Goal: Task Accomplishment & Management: Manage account settings

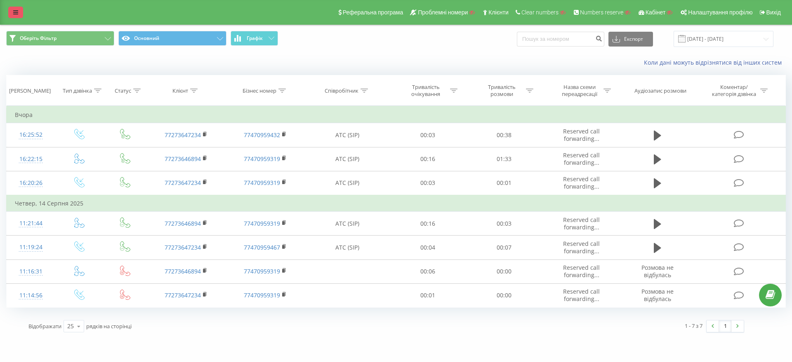
click at [14, 13] on icon at bounding box center [15, 12] width 5 height 6
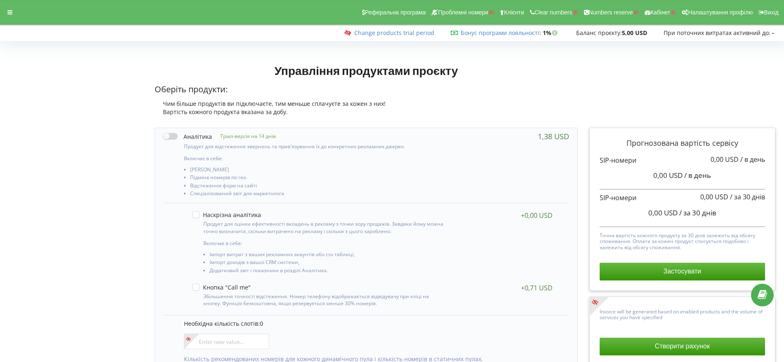
click at [174, 135] on label at bounding box center [187, 136] width 49 height 9
checkbox input "true"
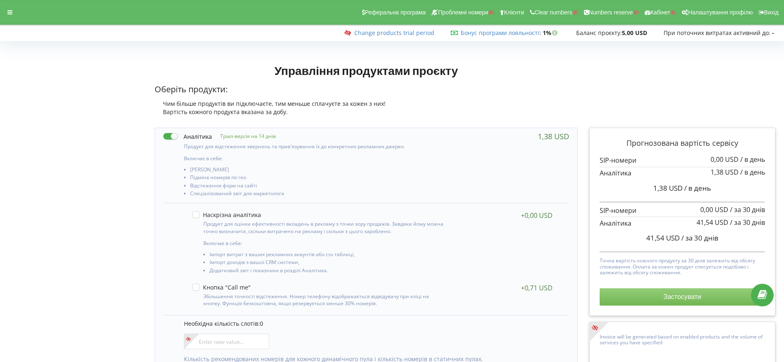
click at [624, 296] on button "Застосувати" at bounding box center [681, 297] width 165 height 17
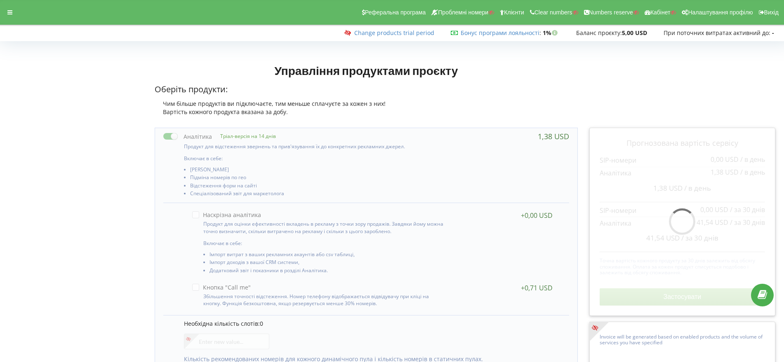
scroll to position [54, 0]
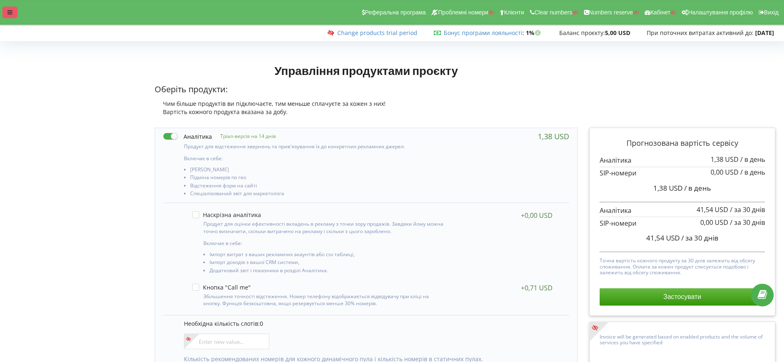
click at [15, 7] on div at bounding box center [9, 13] width 15 height 12
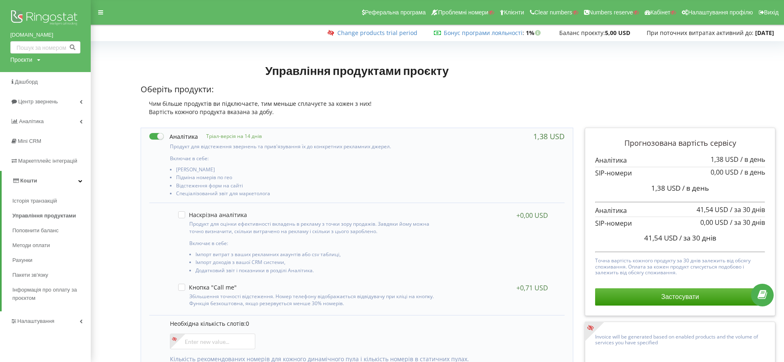
click at [34, 317] on link "Налаштування" at bounding box center [45, 322] width 91 height 20
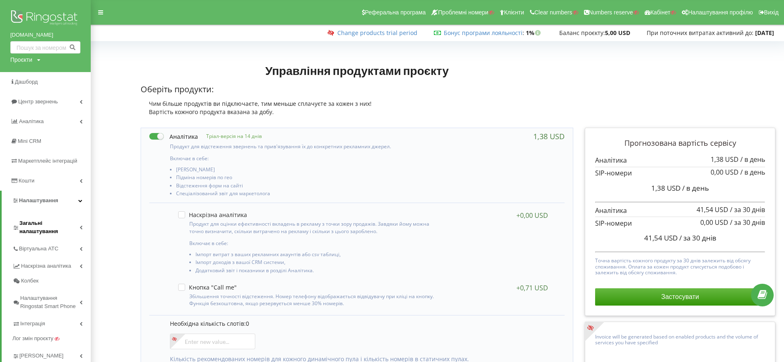
click at [56, 226] on span "Загальні налаштування" at bounding box center [49, 227] width 60 height 16
click at [52, 249] on link "Налаштування проєкту" at bounding box center [58, 251] width 66 height 19
